Goal: Information Seeking & Learning: Learn about a topic

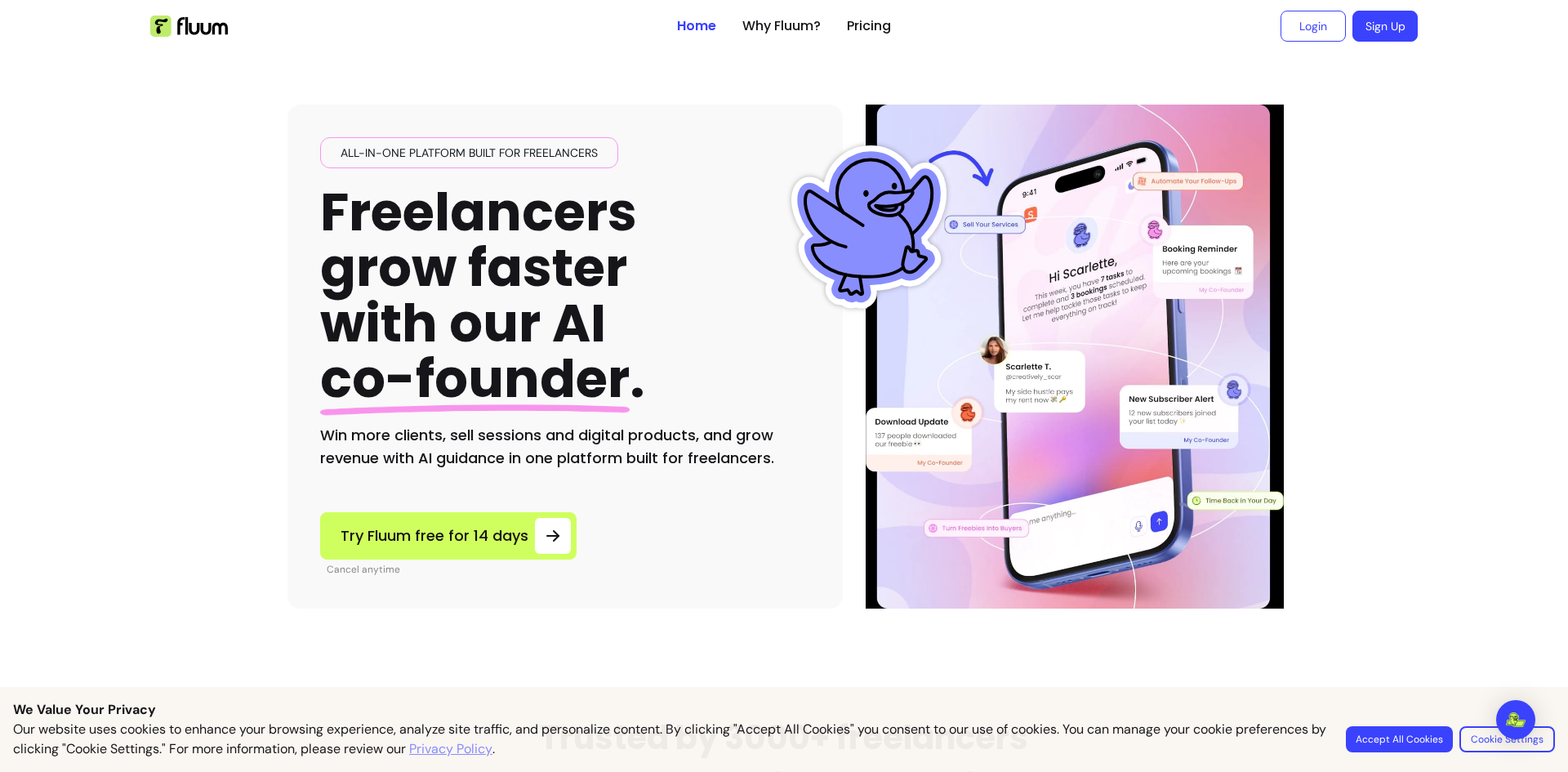
click at [700, 509] on div "All-in-one platform built for freelancers Freelancers grow faster with our AI c…" at bounding box center [565, 356] width 555 height 504
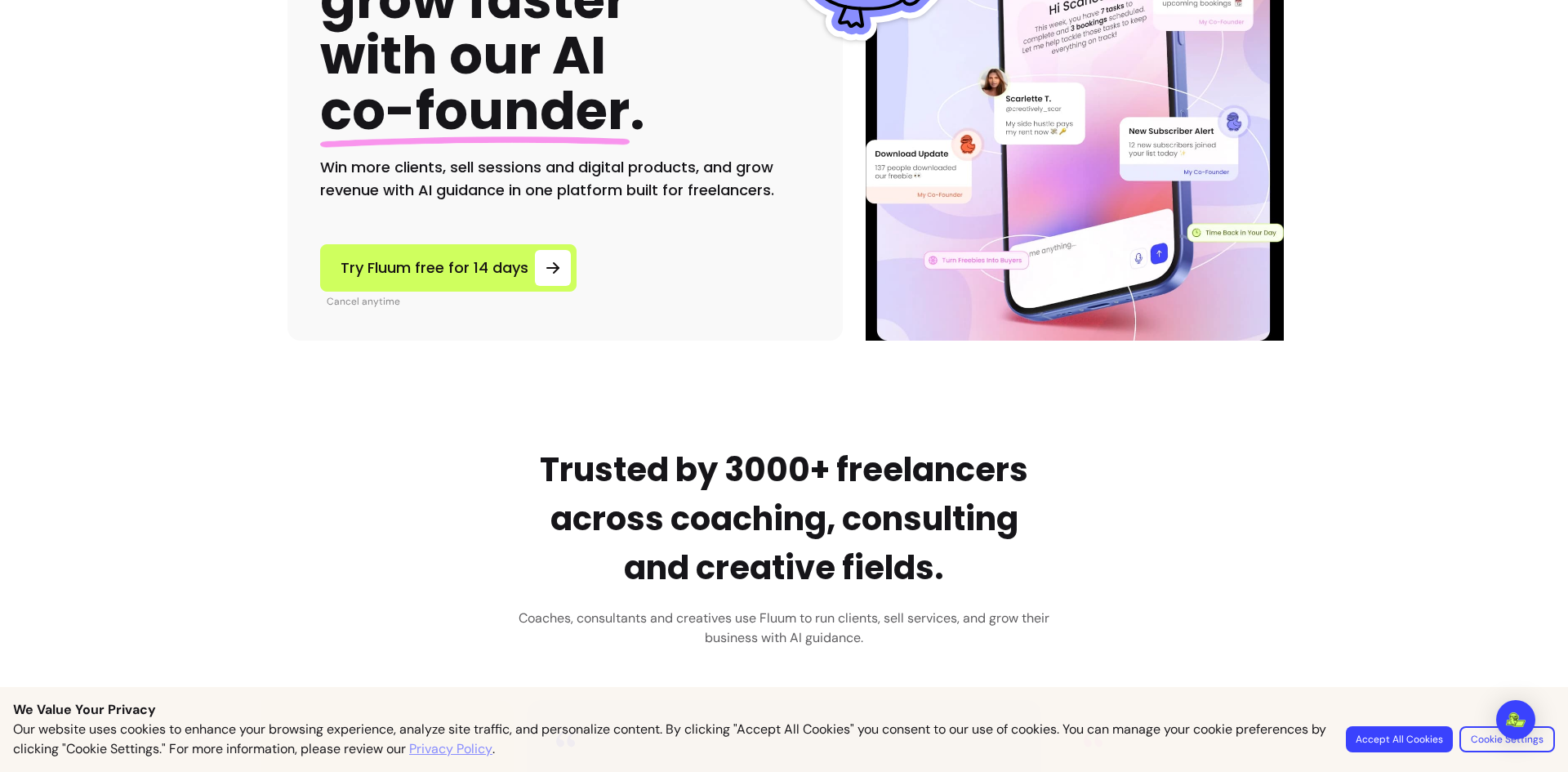
scroll to position [272, 0]
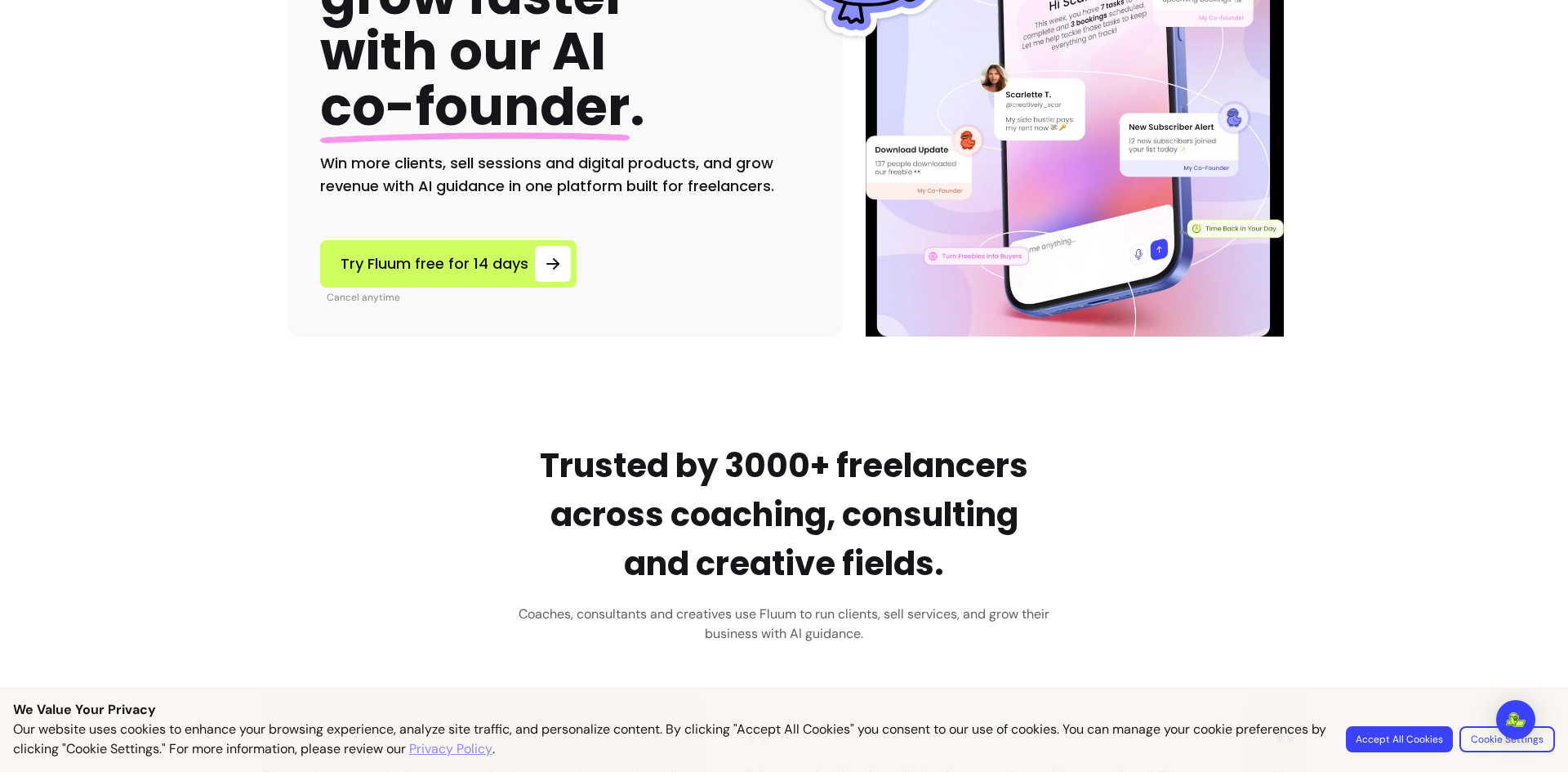
click at [1383, 734] on button "Accept All Cookies" at bounding box center [1399, 739] width 107 height 26
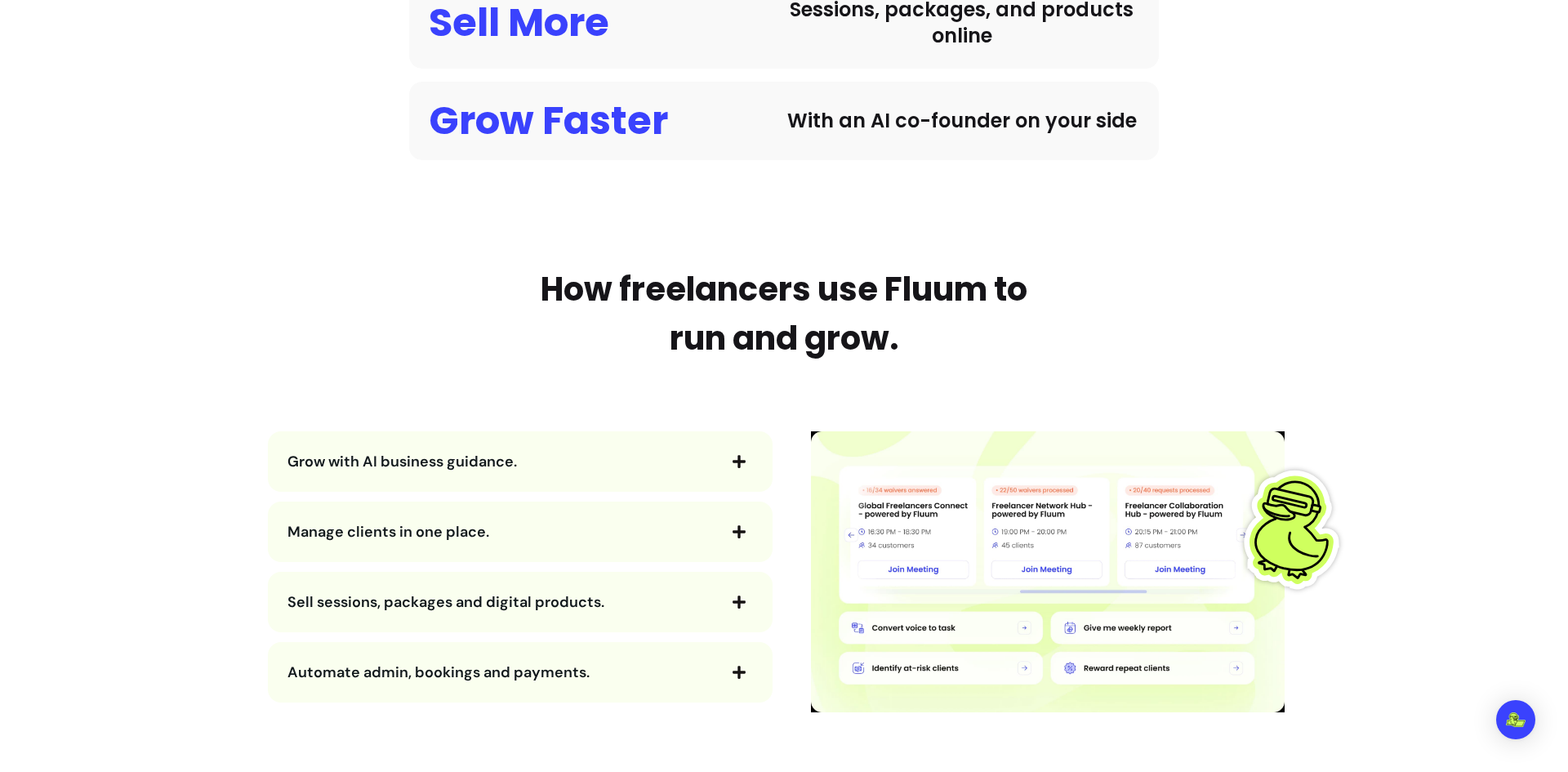
scroll to position [1633, 0]
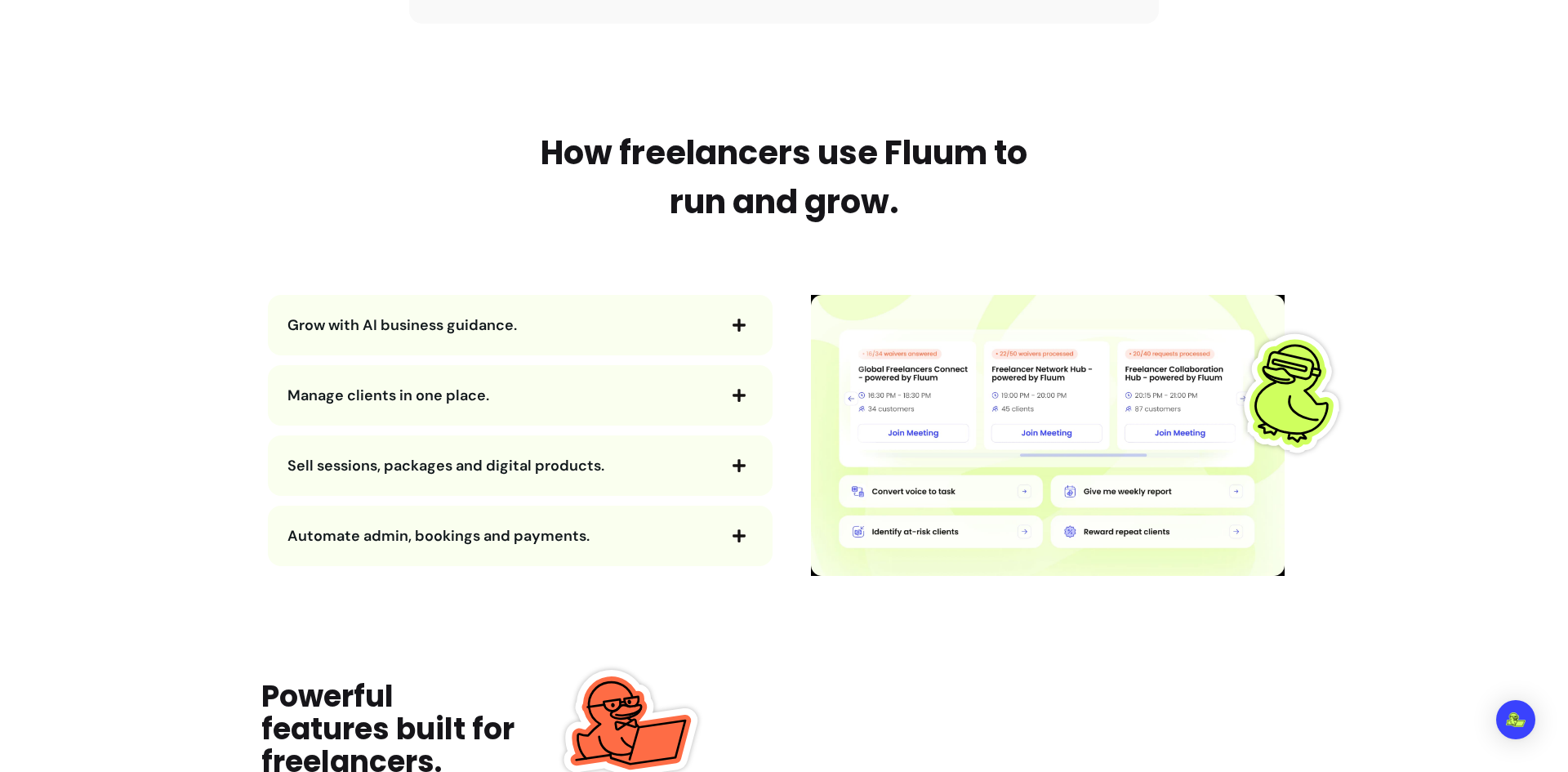
click at [731, 323] on icon "button" at bounding box center [739, 325] width 15 height 15
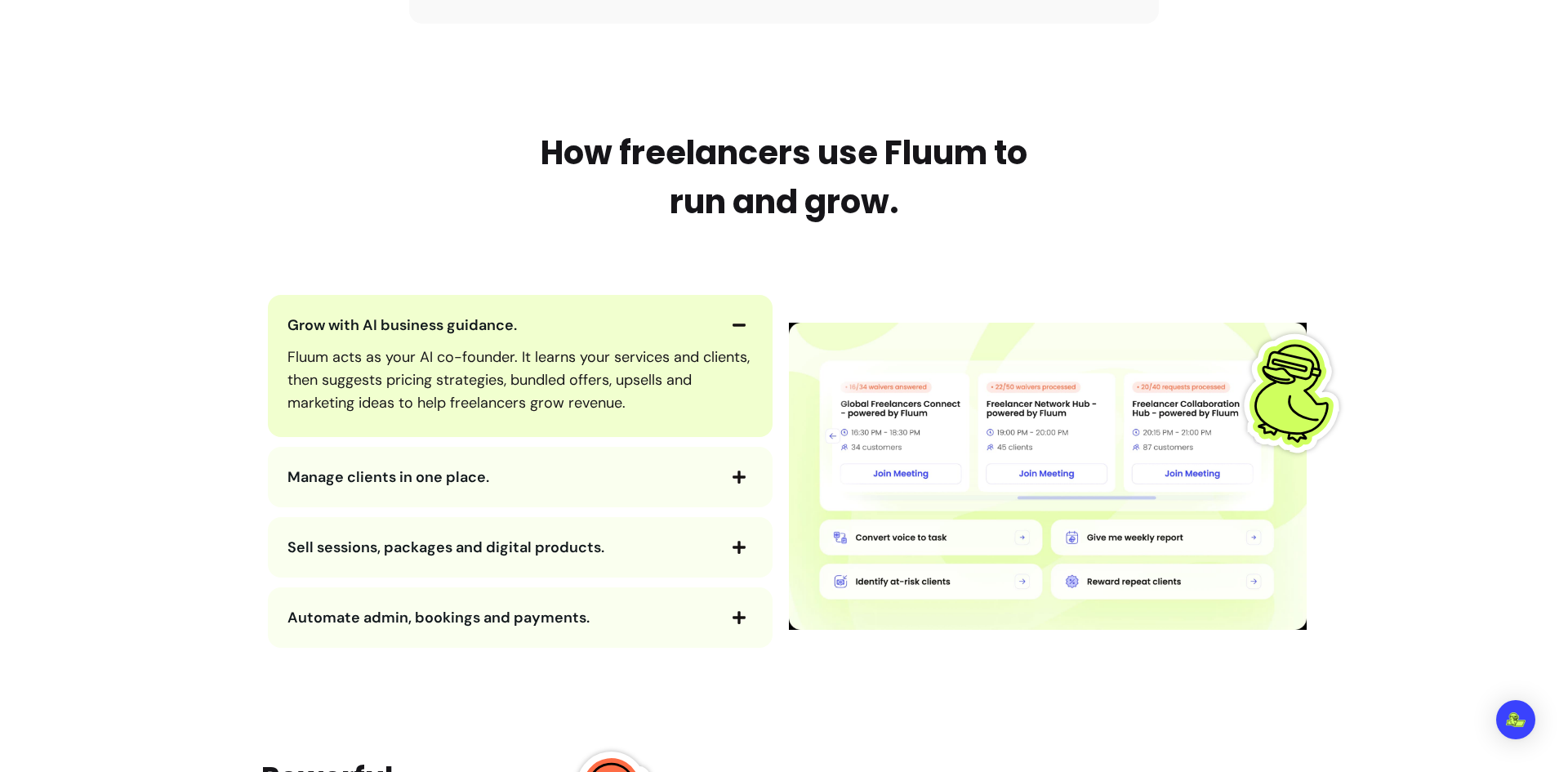
click at [732, 325] on icon "button" at bounding box center [739, 325] width 13 height 3
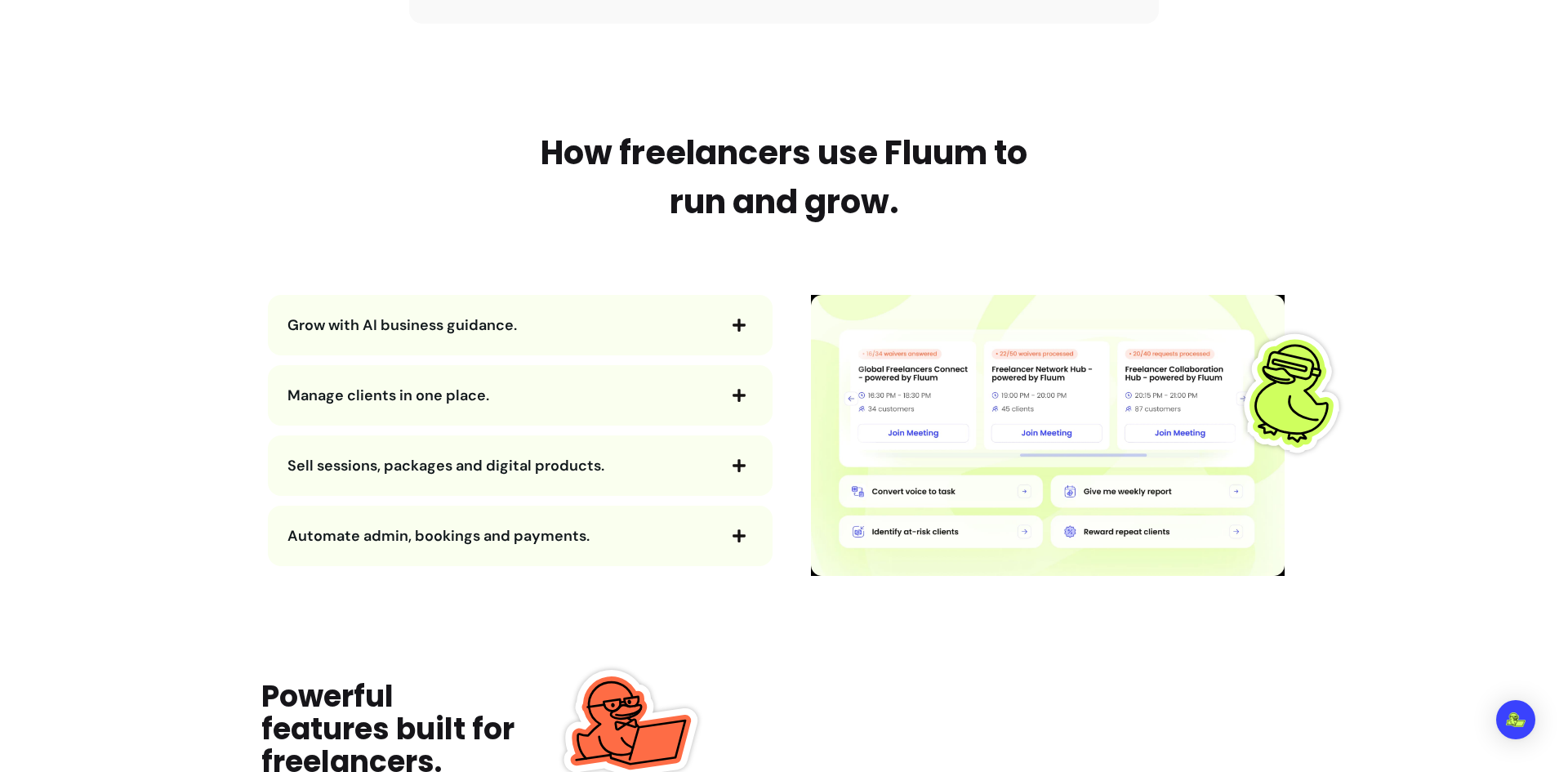
click at [725, 394] on span "button" at bounding box center [739, 394] width 27 height 27
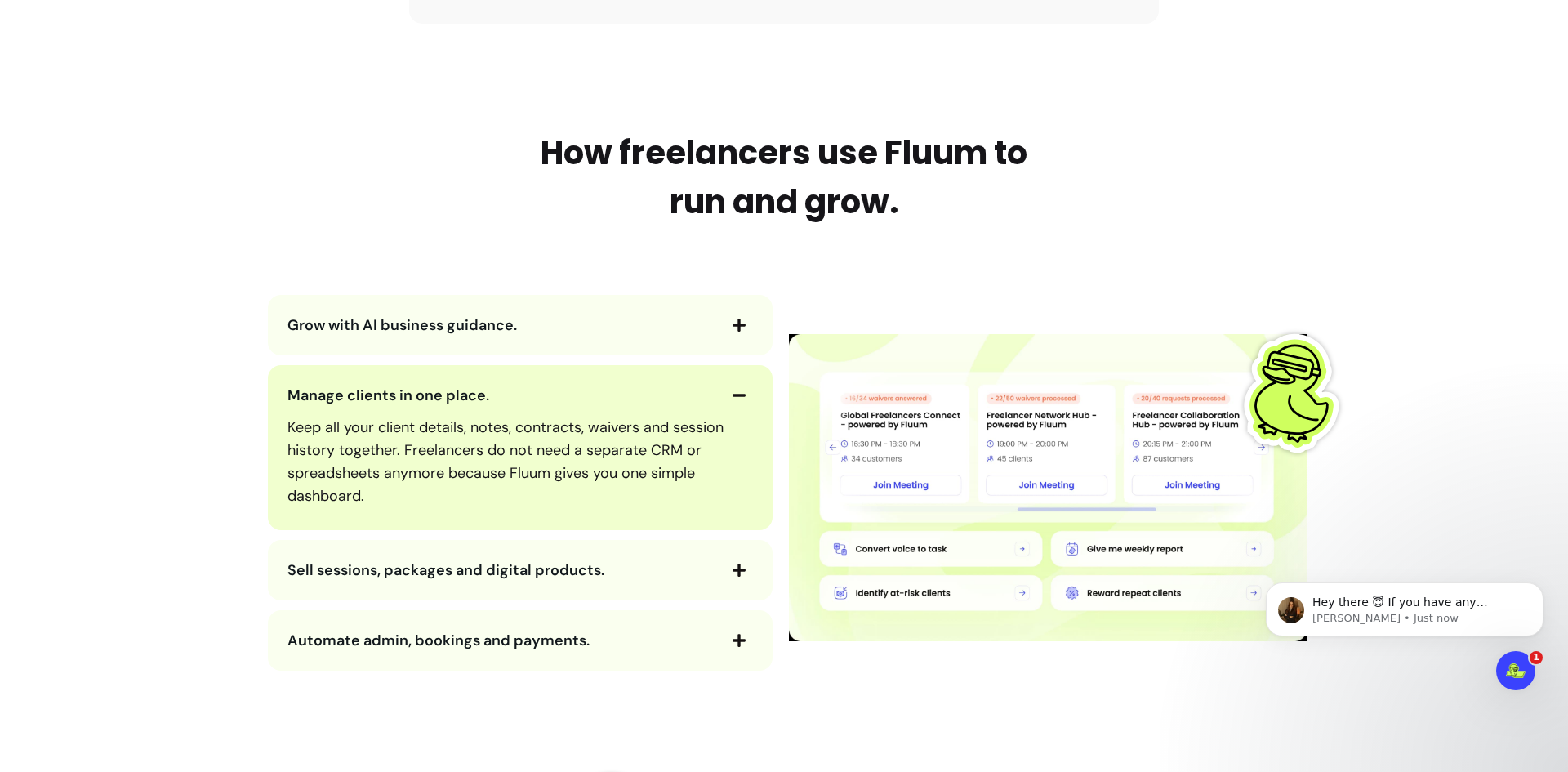
scroll to position [0, 0]
click at [725, 393] on span "button" at bounding box center [739, 394] width 27 height 27
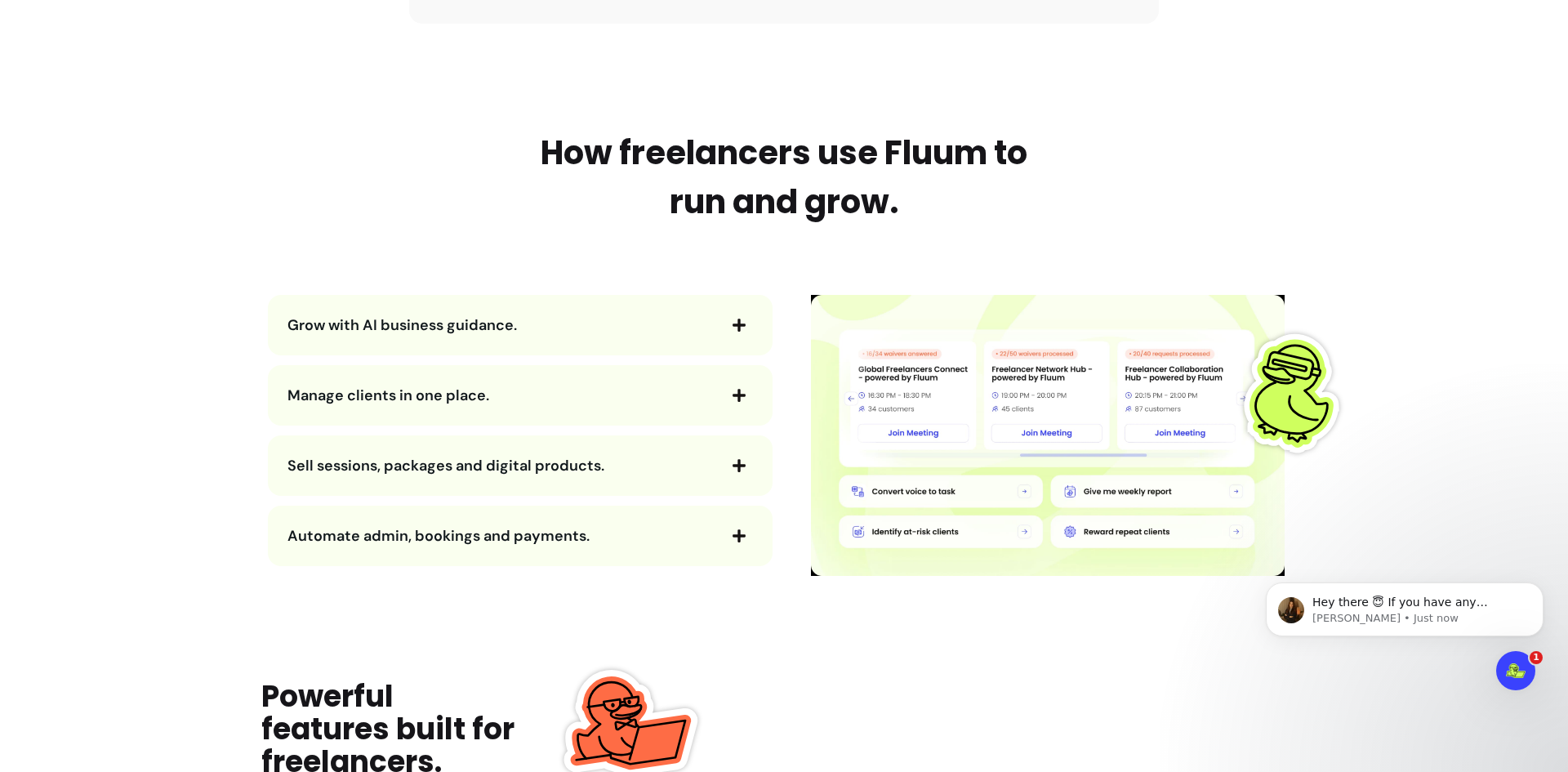
click at [739, 464] on icon "button" at bounding box center [739, 465] width 15 height 15
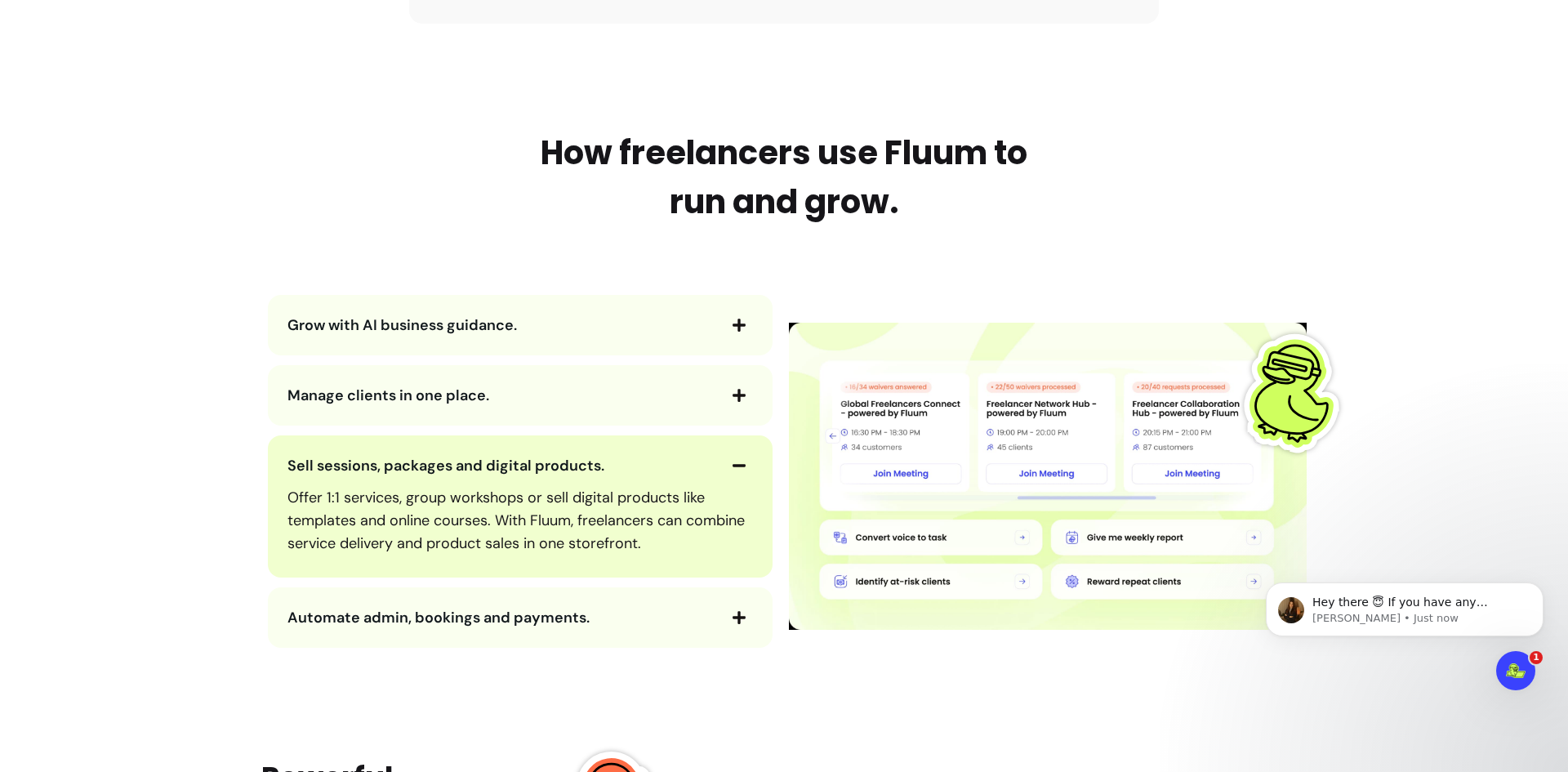
click at [739, 464] on icon "button" at bounding box center [739, 465] width 15 height 15
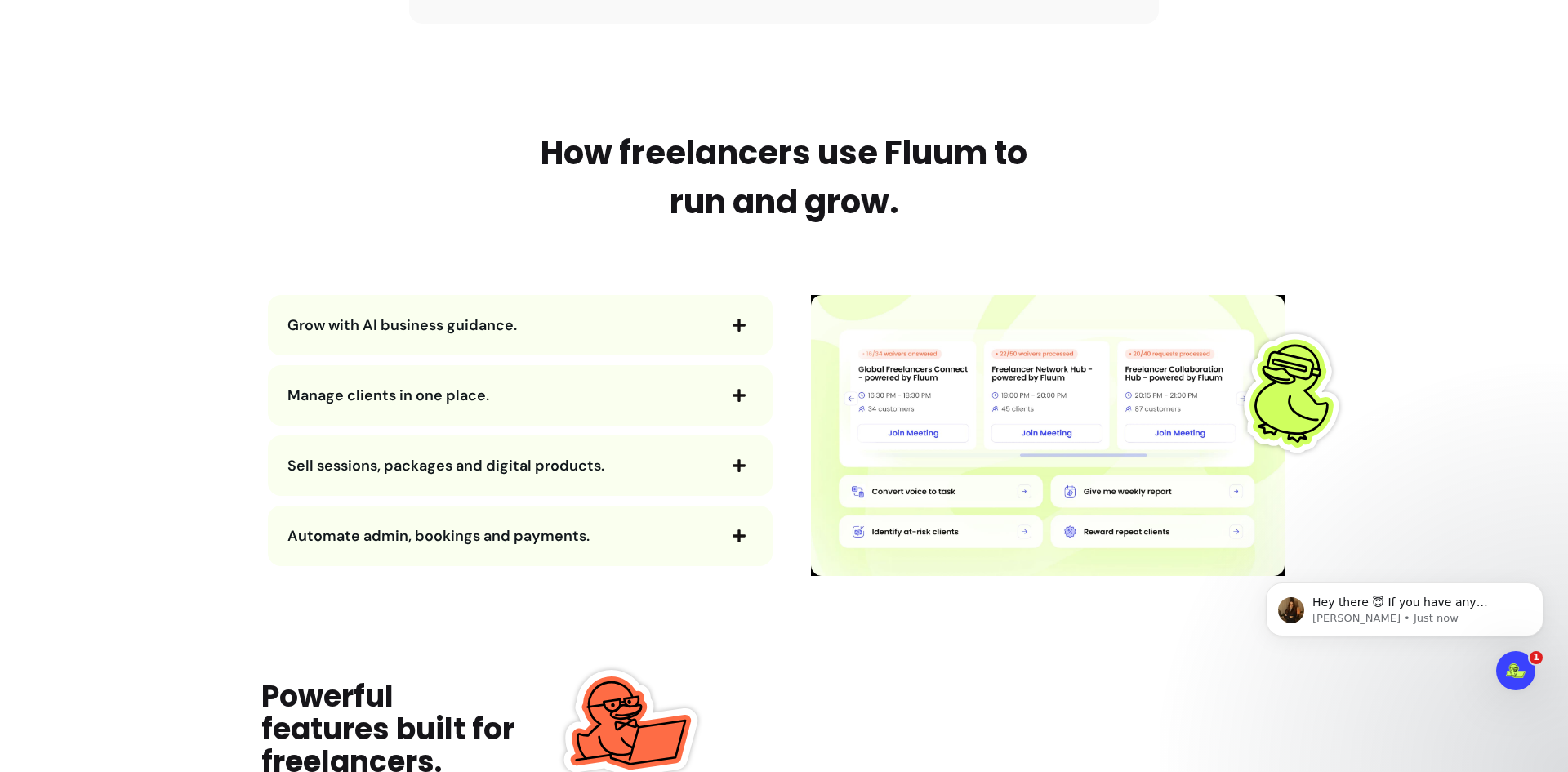
click at [731, 542] on icon "button" at bounding box center [739, 536] width 15 height 15
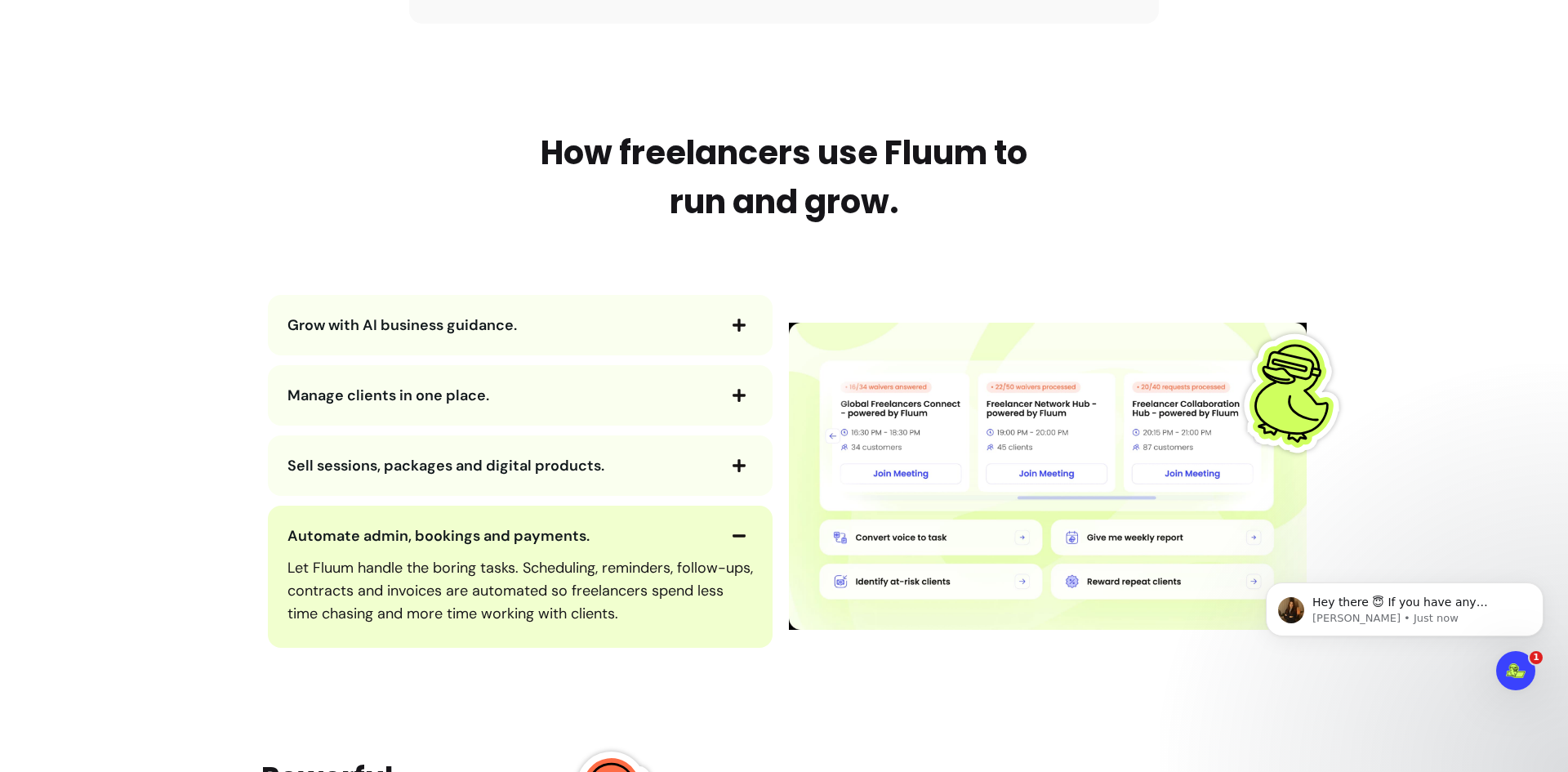
click at [733, 531] on icon "button" at bounding box center [739, 536] width 15 height 15
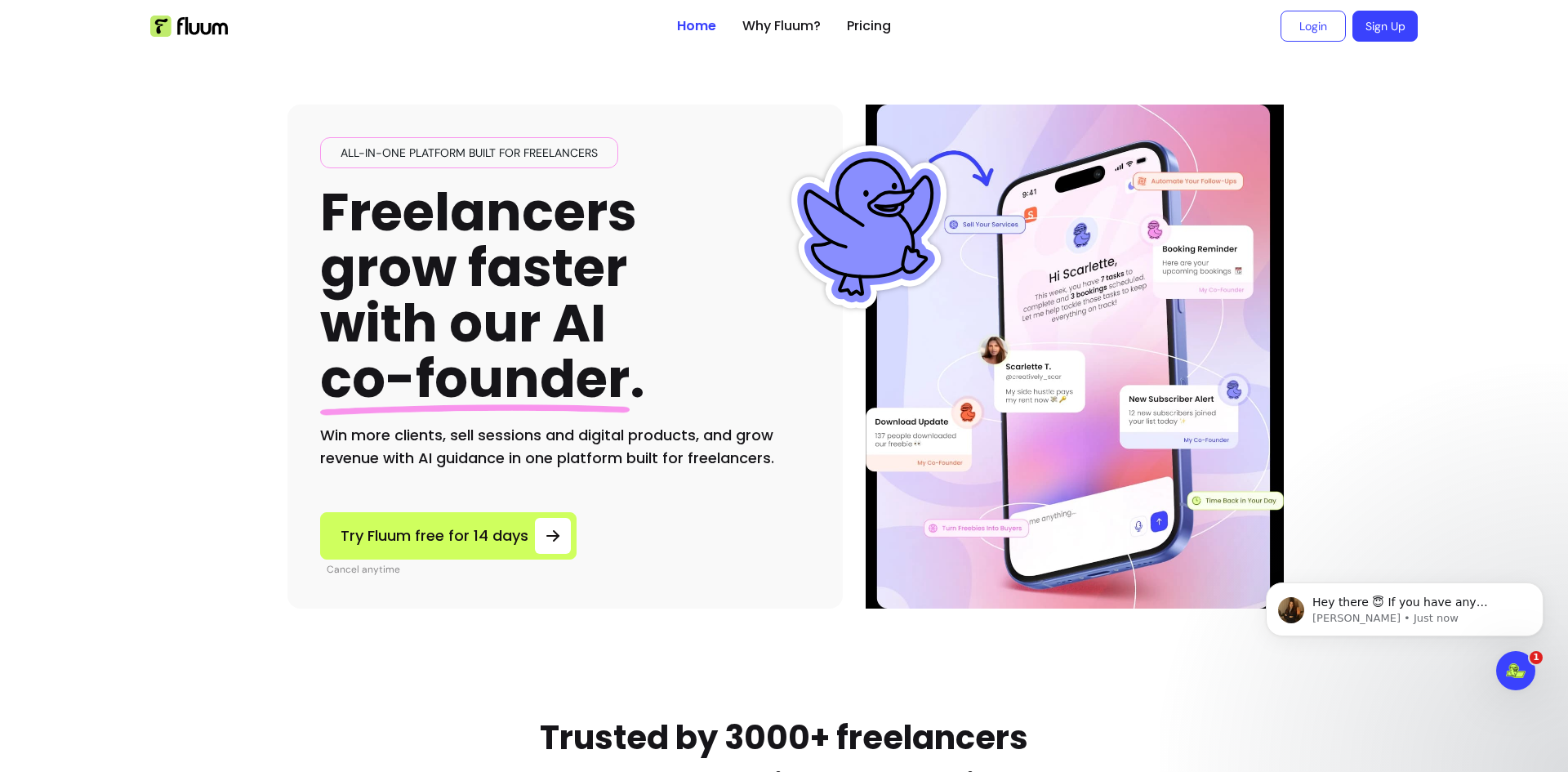
click at [765, 82] on div "All-in-one platform built for freelancers Freelancers grow faster with our AI c…" at bounding box center [784, 330] width 994 height 556
click at [769, 32] on link "Why Fluum?" at bounding box center [781, 26] width 79 height 19
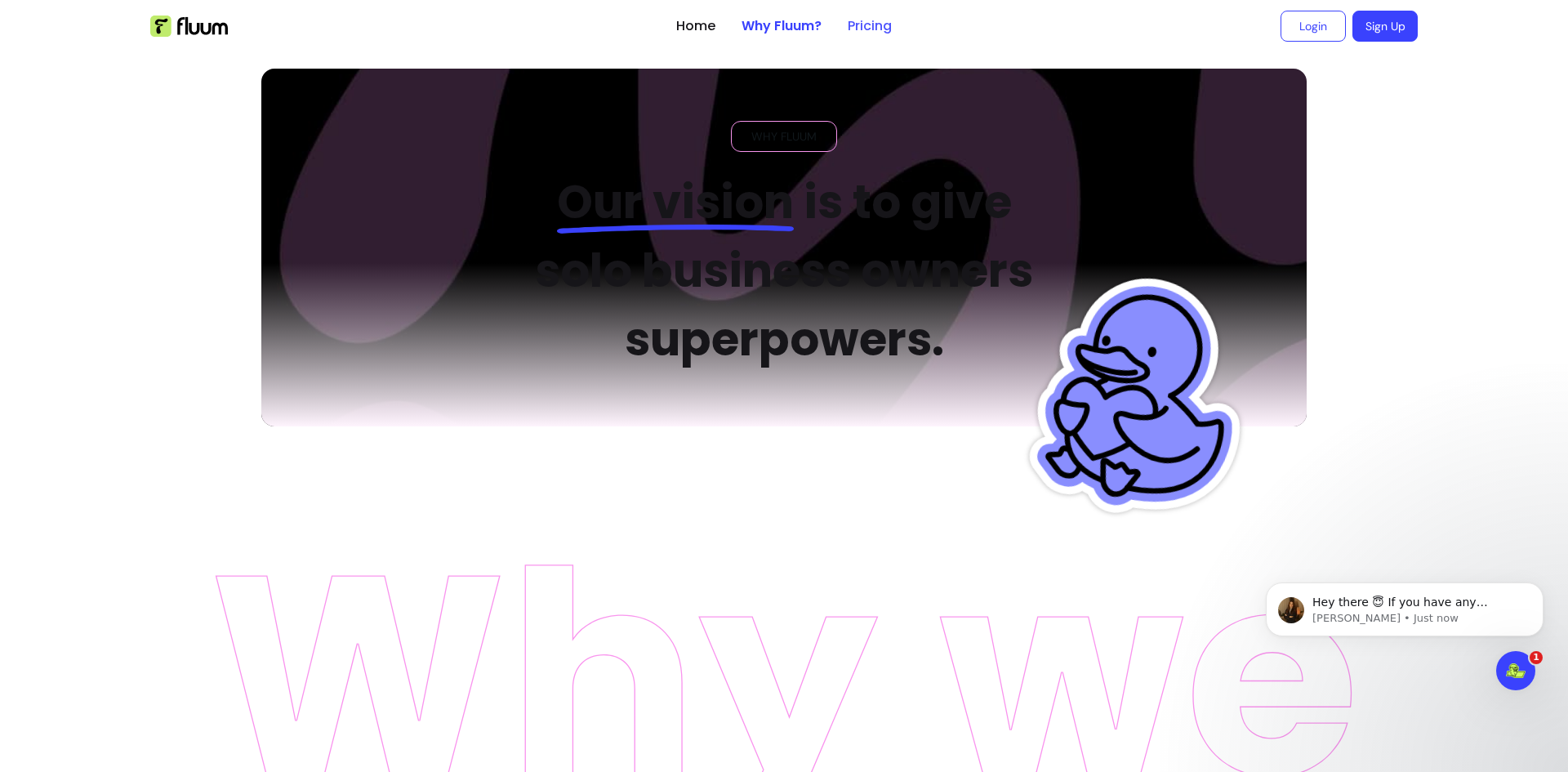
click at [867, 30] on link "Pricing" at bounding box center [870, 26] width 44 height 19
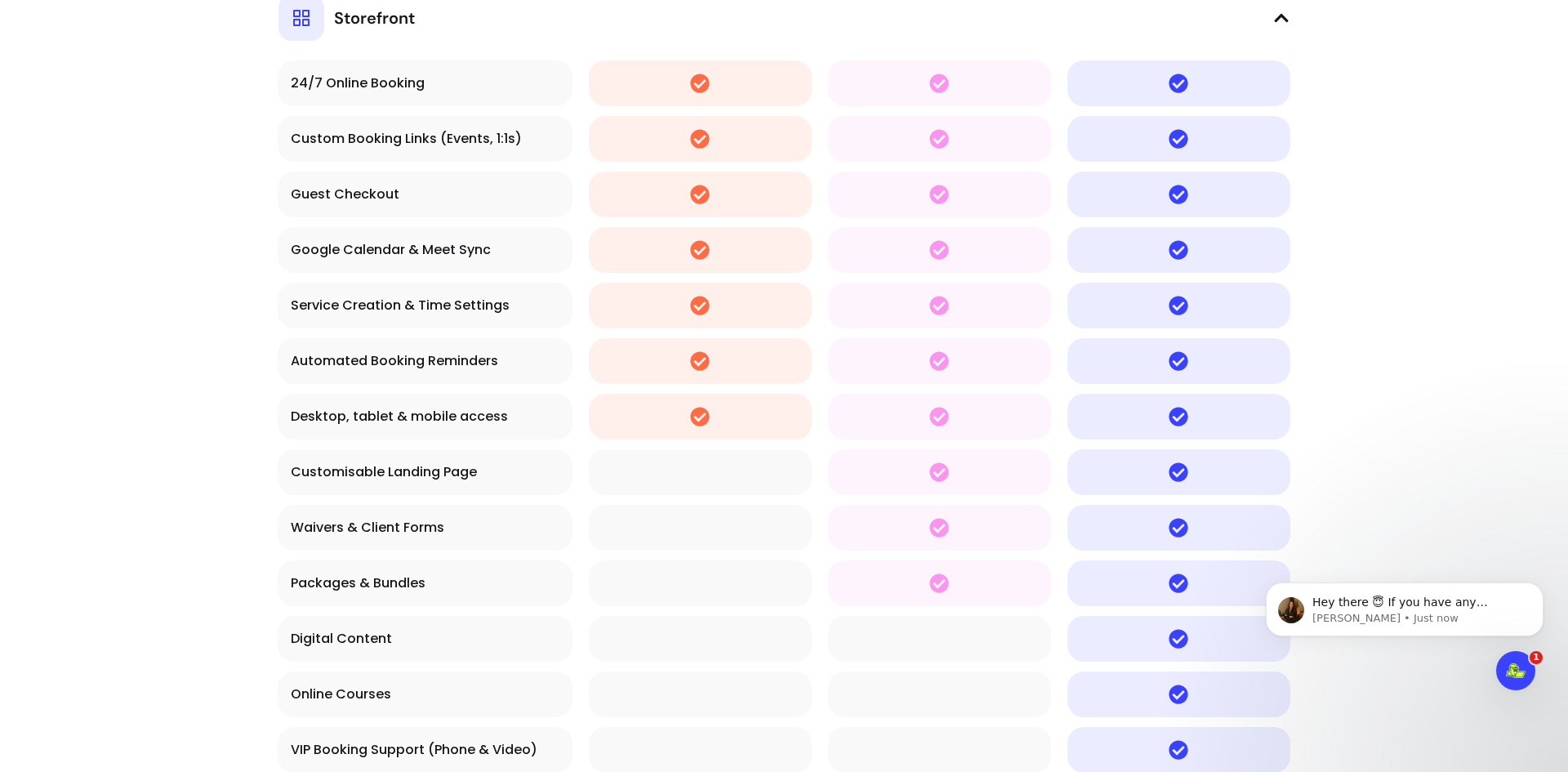
scroll to position [953, 0]
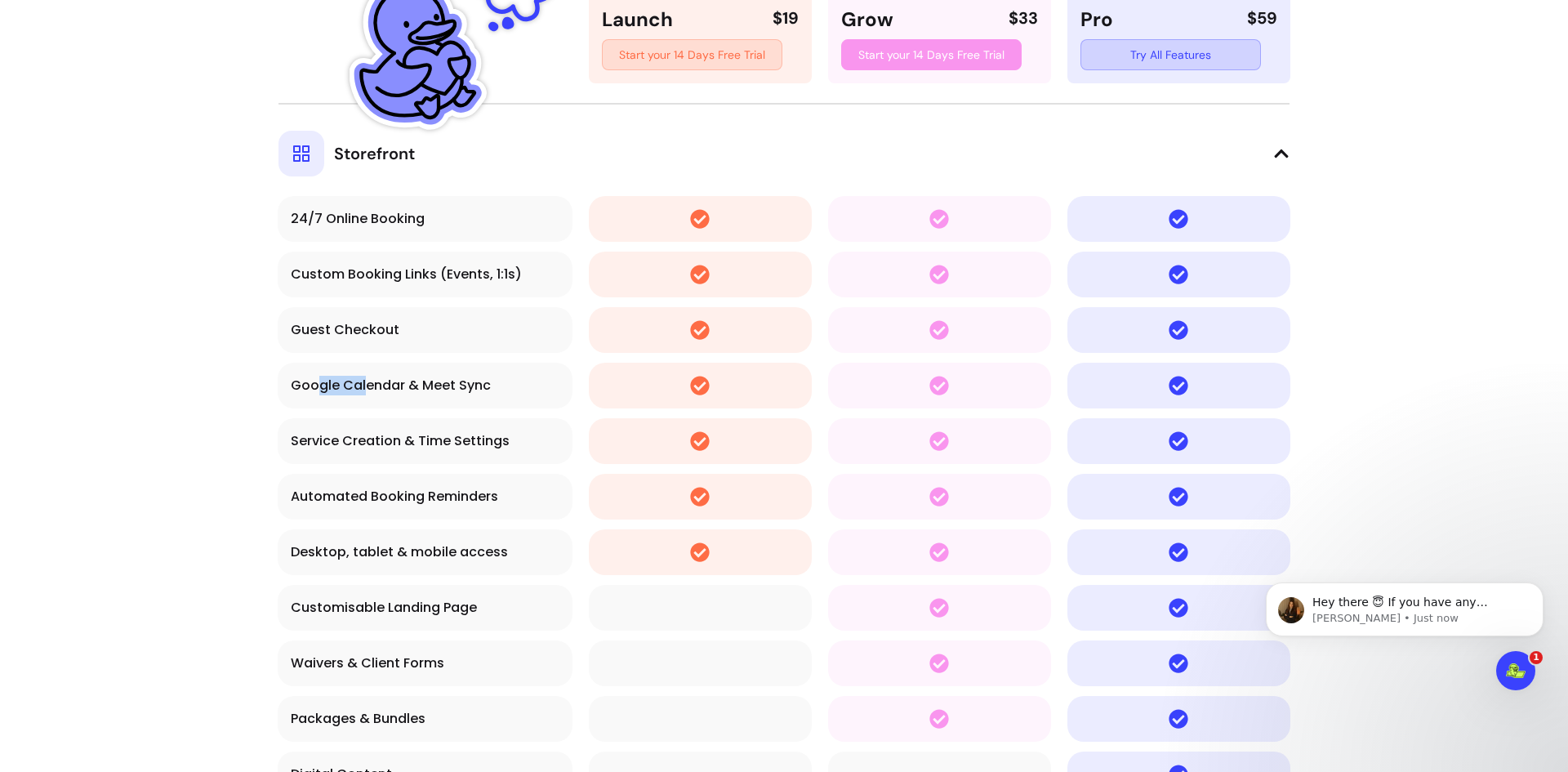
drag, startPoint x: 310, startPoint y: 388, endPoint x: 372, endPoint y: 386, distance: 62.0
click at [365, 386] on div "Google Calendar & Meet Sync" at bounding box center [425, 386] width 269 height 19
click at [424, 384] on div "Google Calendar & Meet Sync" at bounding box center [425, 386] width 269 height 19
click at [469, 384] on div "Google Calendar & Meet Sync" at bounding box center [425, 386] width 269 height 19
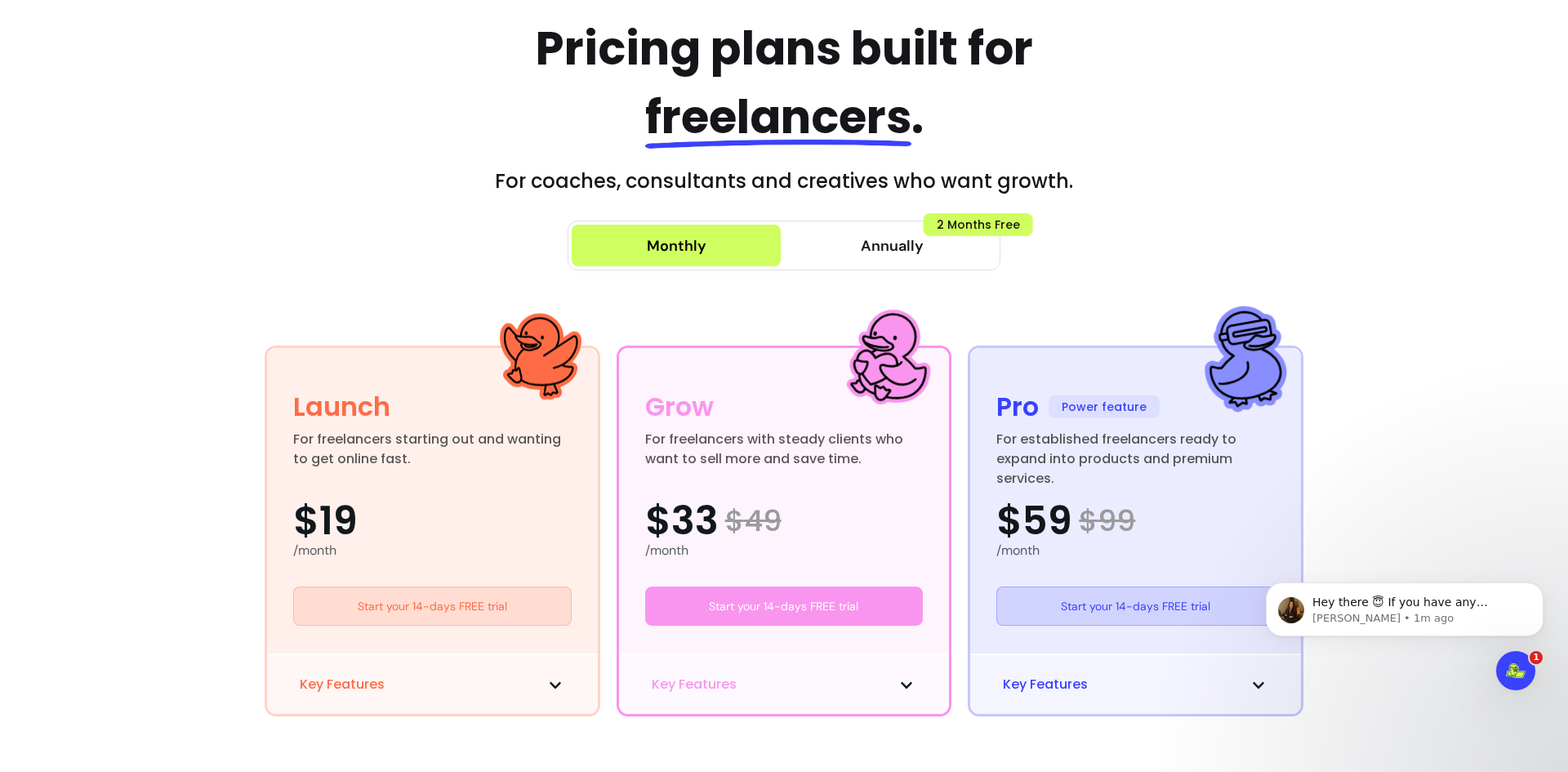
scroll to position [0, 0]
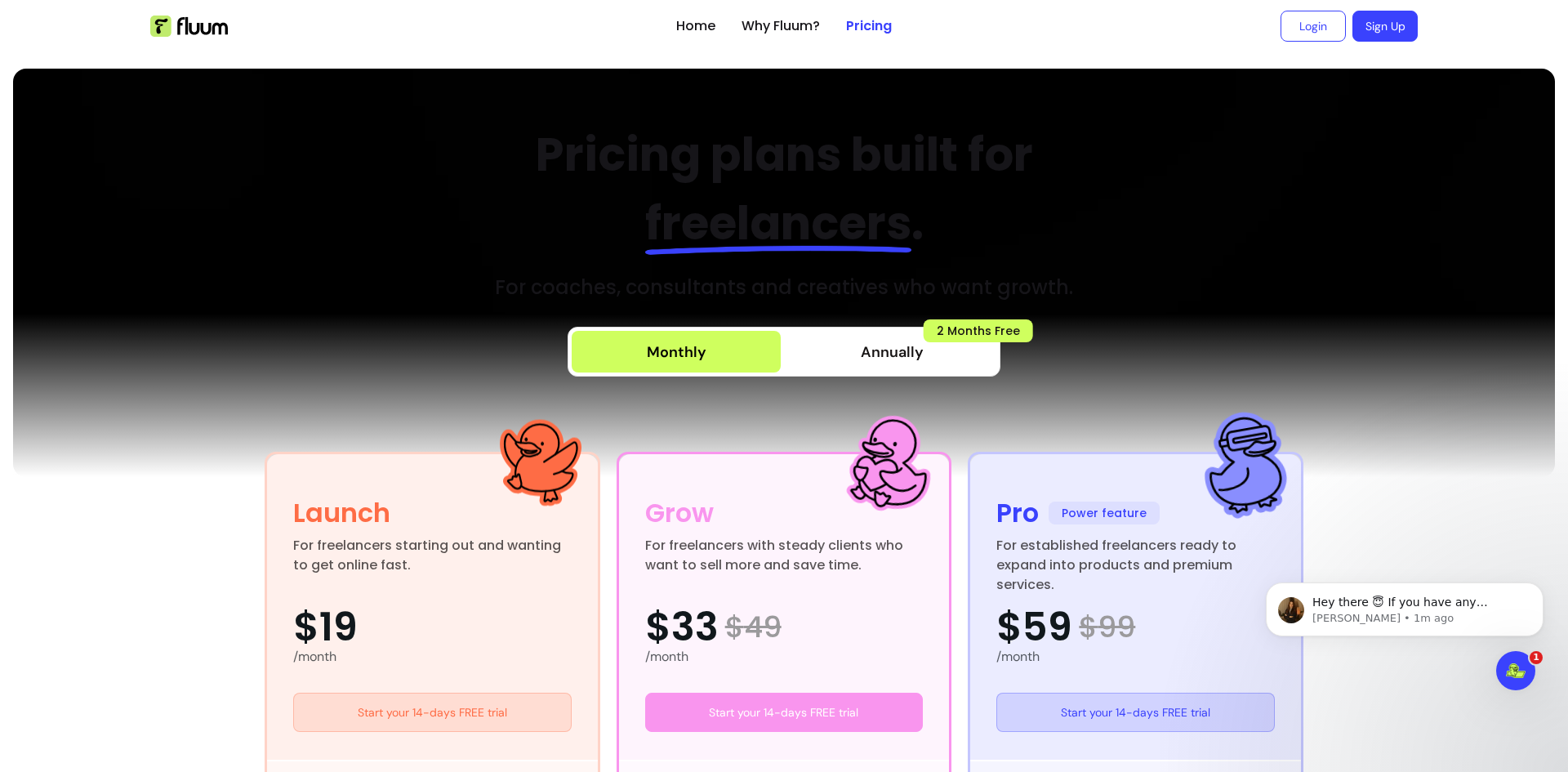
click at [351, 277] on img at bounding box center [784, 273] width 1542 height 408
